Goal: Book appointment/travel/reservation

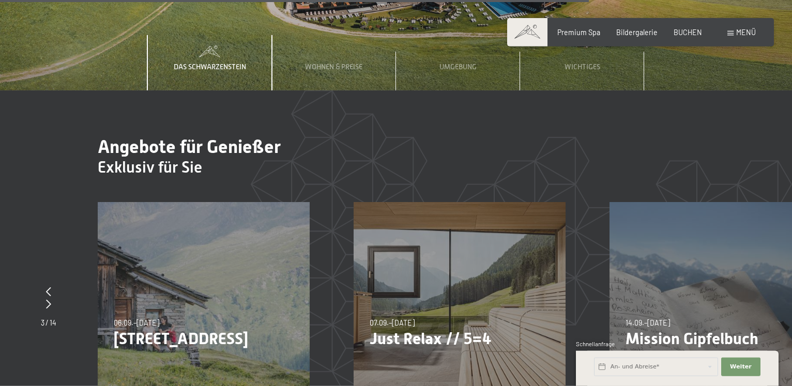
scroll to position [3270, 0]
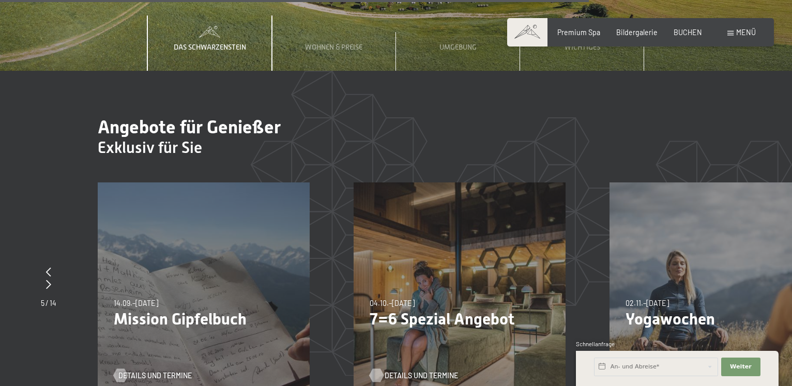
click at [417, 371] on span "Details und Termine" at bounding box center [421, 376] width 73 height 10
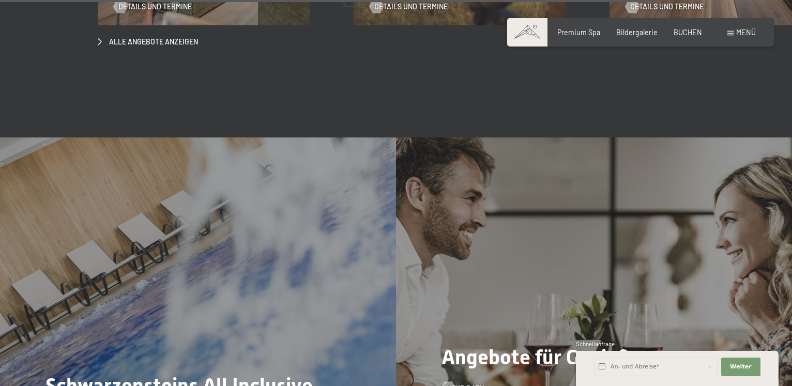
scroll to position [3692, 0]
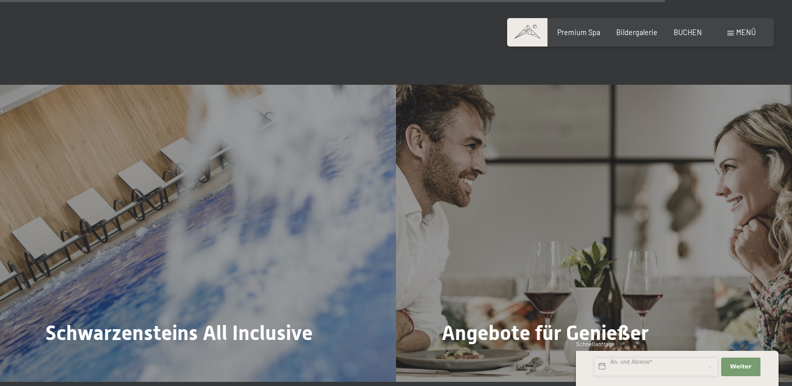
click at [614, 366] on input "text" at bounding box center [656, 367] width 124 height 19
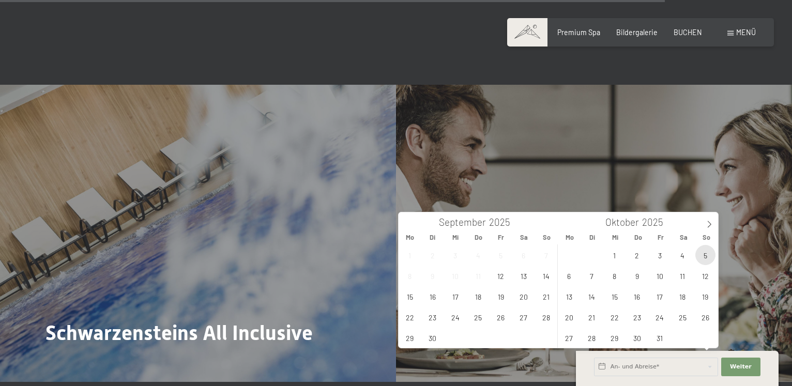
click at [704, 254] on span "5" at bounding box center [705, 255] width 20 height 20
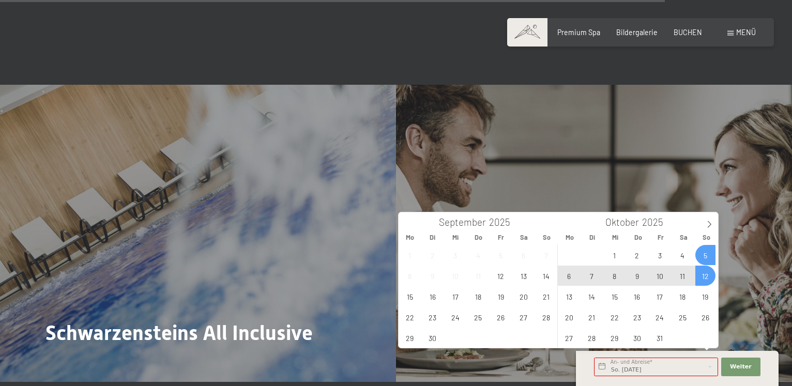
click at [707, 278] on span "12" at bounding box center [705, 276] width 20 height 20
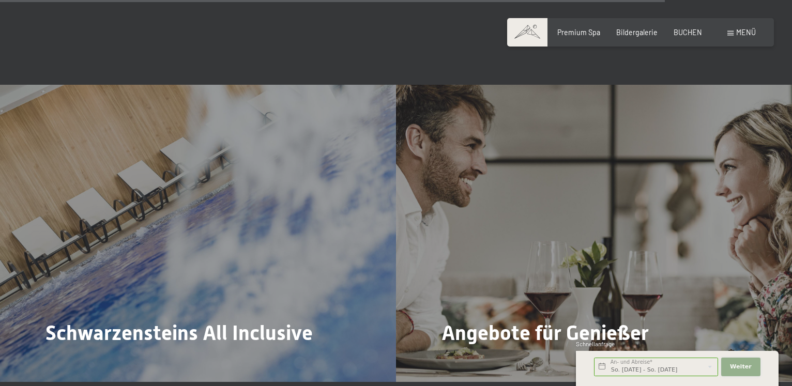
click at [750, 365] on span "Weiter" at bounding box center [741, 367] width 22 height 8
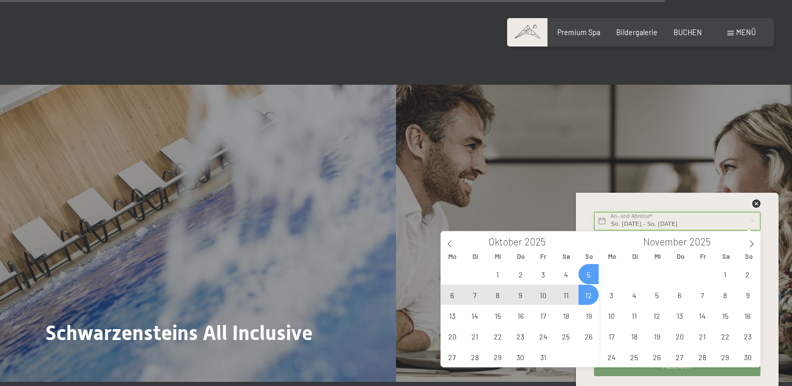
click at [656, 219] on input "So. 05.10.2025 - So. 12.10.2025" at bounding box center [677, 221] width 166 height 19
click at [590, 271] on span "5" at bounding box center [589, 274] width 20 height 20
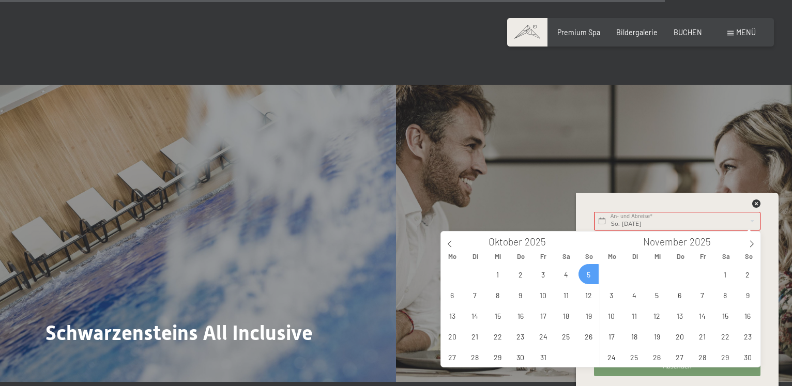
click at [590, 273] on div "29 30 1 2 3 4 5 6 7 8 9 10 11 12 13 14 15 16 17 18 19 20 21 22 23 24 25 26 27 2…" at bounding box center [520, 315] width 159 height 103
click at [588, 276] on div "29 30 1 2 3 4 5 6 7 8 9 10 11 12 13 14 15 16 17 18 19 20 21 22 23 24 25 26 27 2…" at bounding box center [520, 315] width 159 height 103
click at [453, 291] on span "6" at bounding box center [452, 295] width 20 height 20
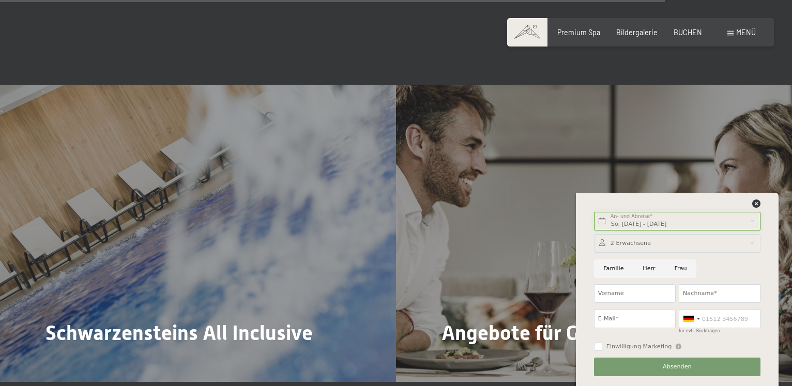
click at [626, 224] on input "So. 05.10.2025 - Mo. 06.10.2025" at bounding box center [677, 221] width 166 height 19
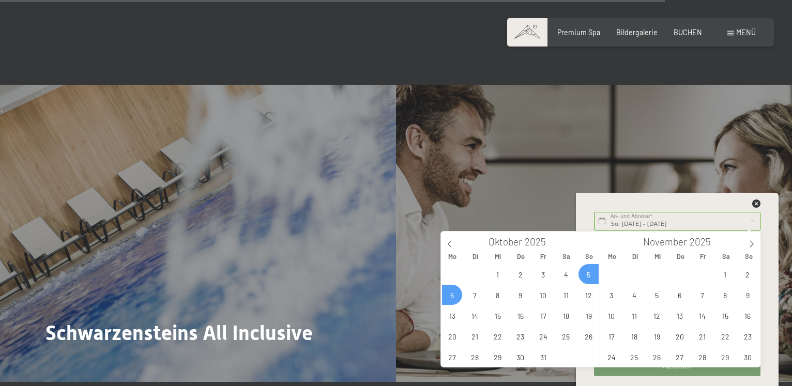
click at [590, 272] on span "5" at bounding box center [589, 274] width 20 height 20
type input "So. 05.10.2025"
click at [590, 273] on div "29 30 1 2 3 4 5 6 7 8 9 10 11 12 13 14 15 16 17 18 19 20 21 22 23 24 25 26 27 2…" at bounding box center [520, 315] width 159 height 103
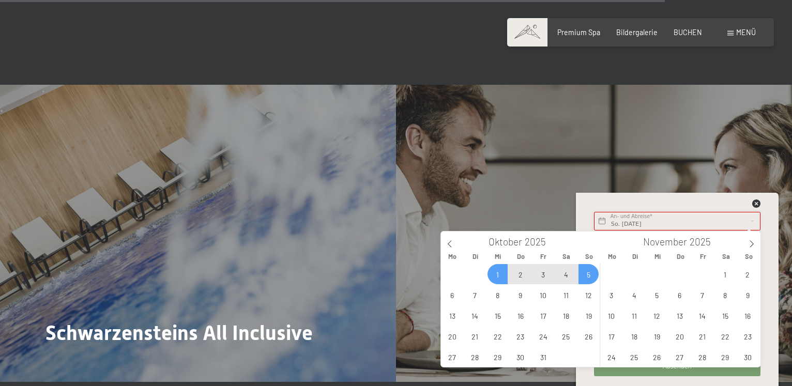
click at [664, 217] on input "So. 05.10.2025" at bounding box center [677, 221] width 166 height 19
click at [613, 295] on span "6" at bounding box center [611, 295] width 20 height 20
click at [615, 316] on span "13" at bounding box center [611, 316] width 20 height 20
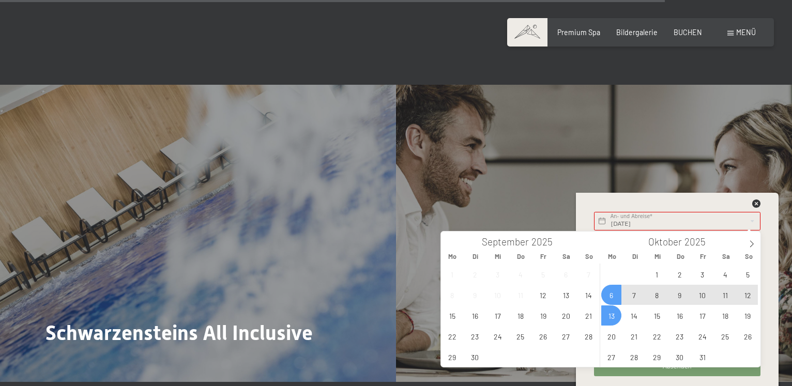
click at [609, 295] on span "6" at bounding box center [611, 295] width 20 height 20
type input "Mo. 06.10.2025 - Mo. 13.10.2025"
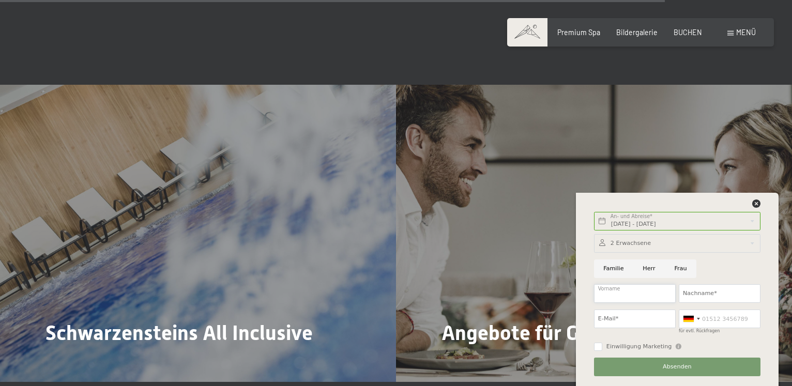
click at [611, 293] on input "Vorname" at bounding box center [635, 293] width 82 height 19
type input "t"
type input "Thielo"
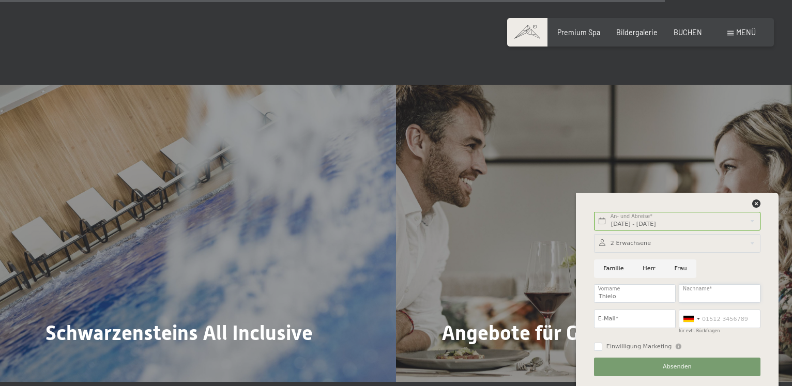
click at [689, 292] on input "Nachname*" at bounding box center [720, 293] width 82 height 19
type input "Kaiser"
click at [625, 319] on input "E-Mail*" at bounding box center [635, 319] width 82 height 19
type input "kaiser-baer@t-online.de"
click at [702, 320] on div at bounding box center [691, 319] width 24 height 18
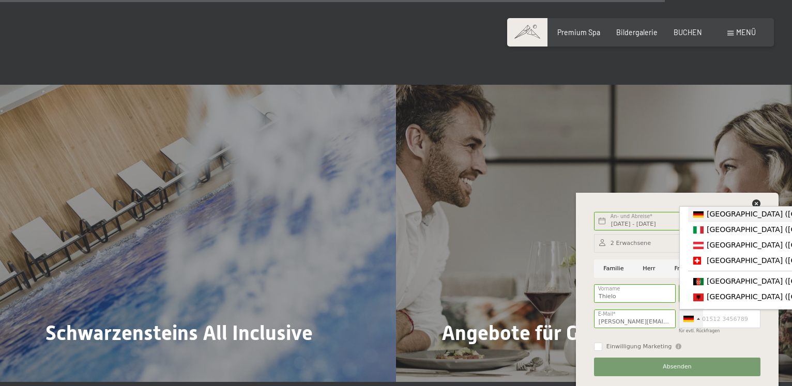
click at [713, 214] on span "[GEOGRAPHIC_DATA] ([GEOGRAPHIC_DATA])" at bounding box center [787, 214] width 160 height 8
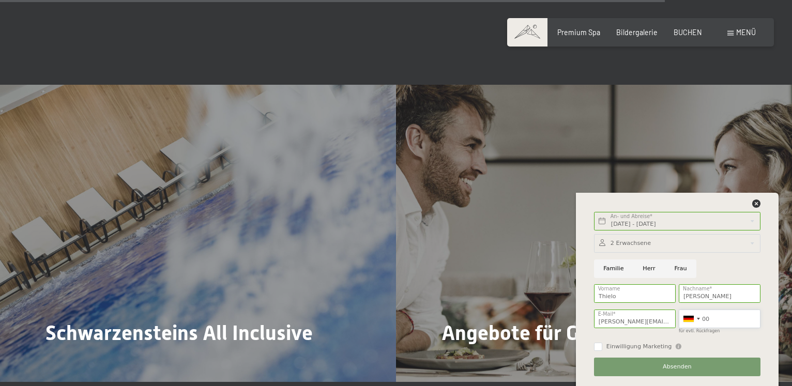
type input "0"
type input "00493384951428"
click at [637, 367] on button "Absenden" at bounding box center [677, 367] width 166 height 19
